Goal: Subscribe to service/newsletter

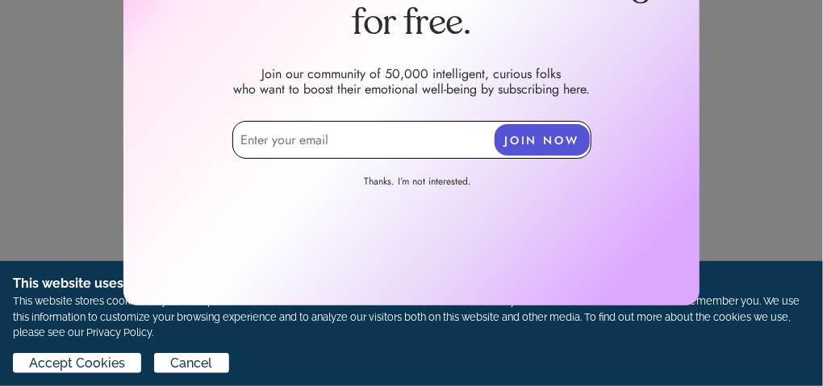
click at [244, 146] on input "email" at bounding box center [411, 140] width 359 height 38
type input "[EMAIL_ADDRESS][DOMAIN_NAME]"
click at [558, 131] on button "JOIN NOW" at bounding box center [541, 139] width 95 height 31
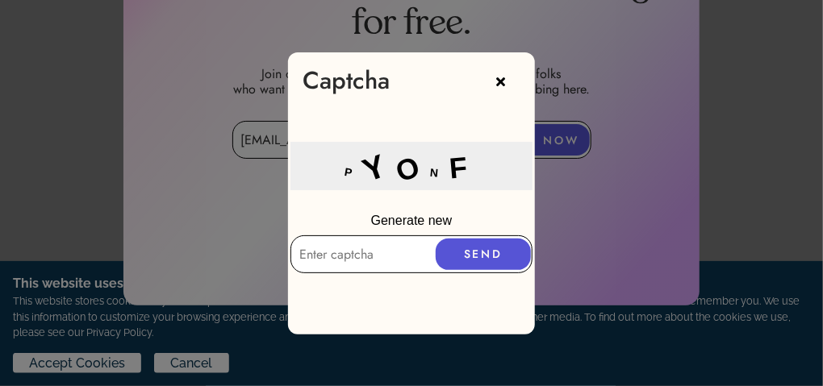
click at [316, 242] on input "text" at bounding box center [411, 255] width 242 height 38
click at [325, 225] on p "Generate new" at bounding box center [411, 220] width 247 height 29
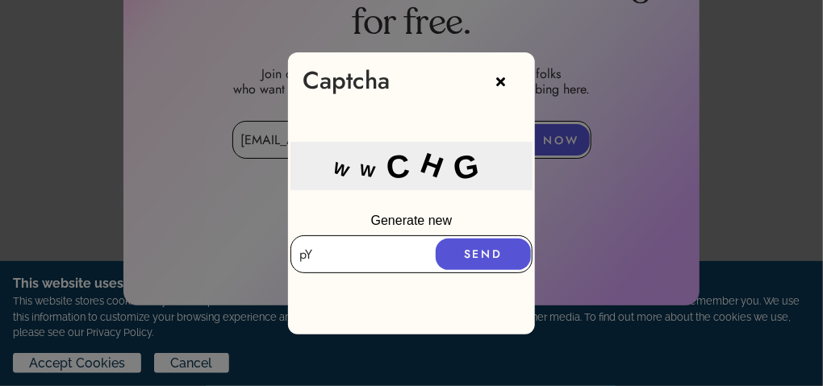
click at [313, 254] on input "pY" at bounding box center [411, 255] width 242 height 38
type input "p"
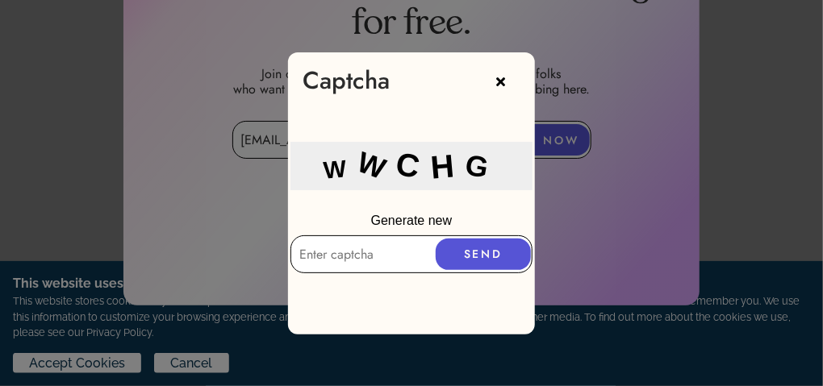
type input "w"
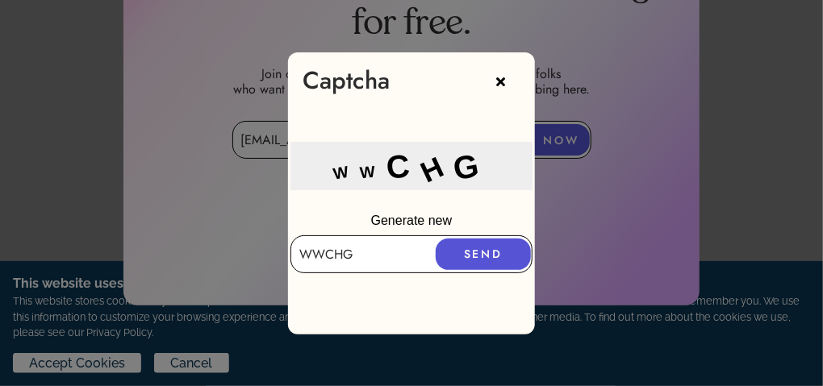
type input "WWCHG"
click at [493, 240] on button "SEND" at bounding box center [483, 254] width 95 height 31
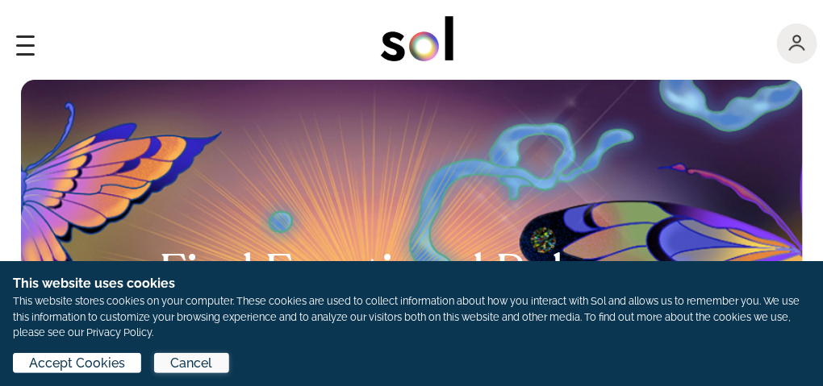
click at [202, 363] on span "Cancel" at bounding box center [192, 363] width 42 height 19
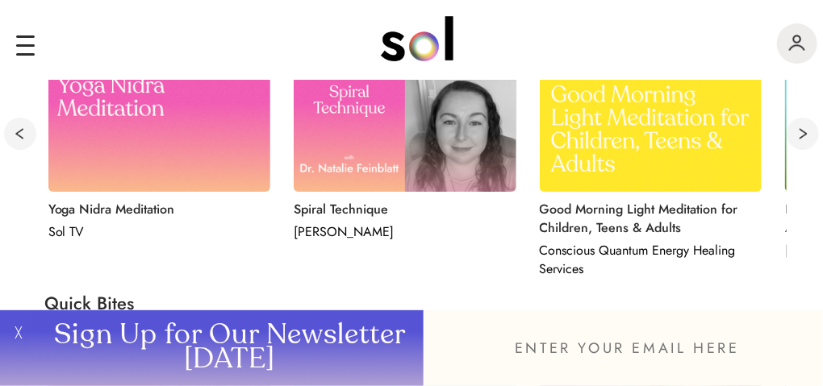
scroll to position [835, 0]
